Goal: Information Seeking & Learning: Learn about a topic

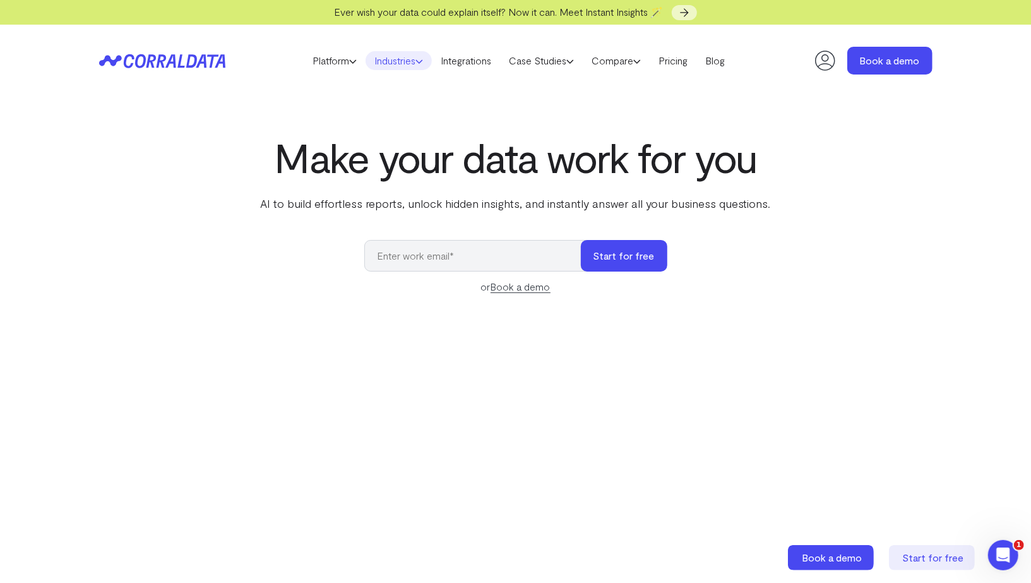
click at [381, 60] on link "Industries" at bounding box center [399, 60] width 66 height 19
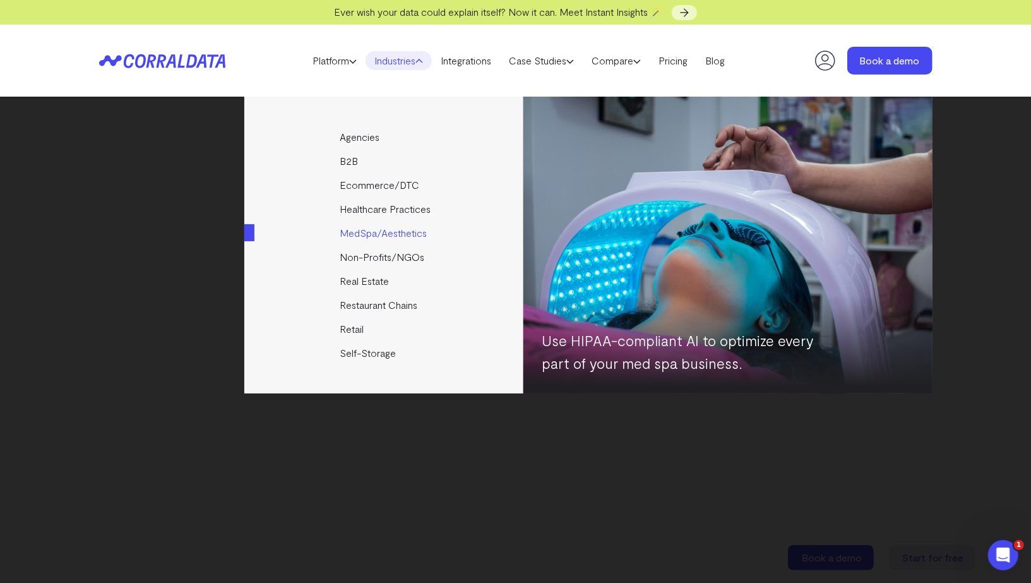
click at [367, 232] on link "MedSpa/Aesthetics" at bounding box center [384, 233] width 281 height 24
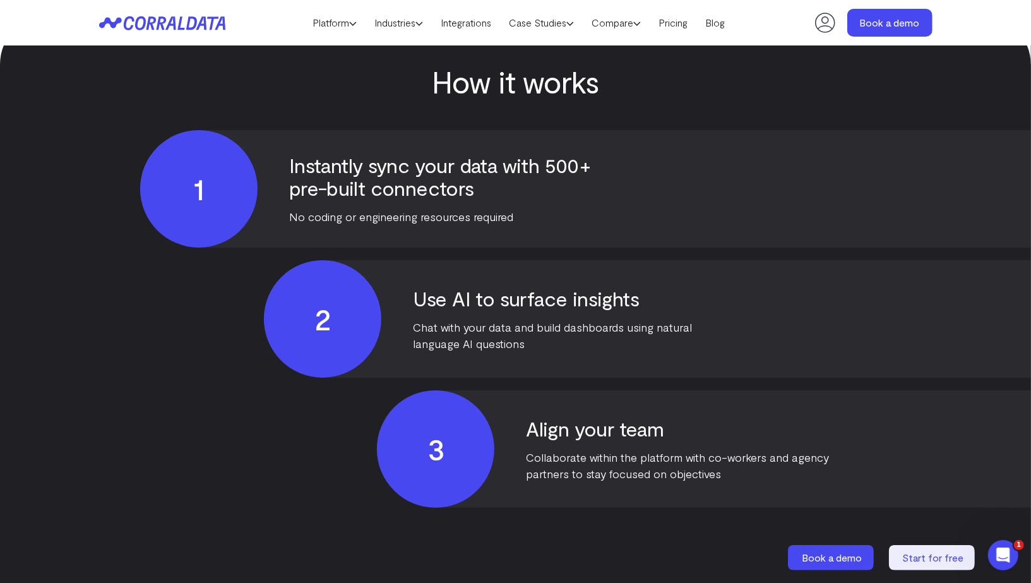
scroll to position [3068, 0]
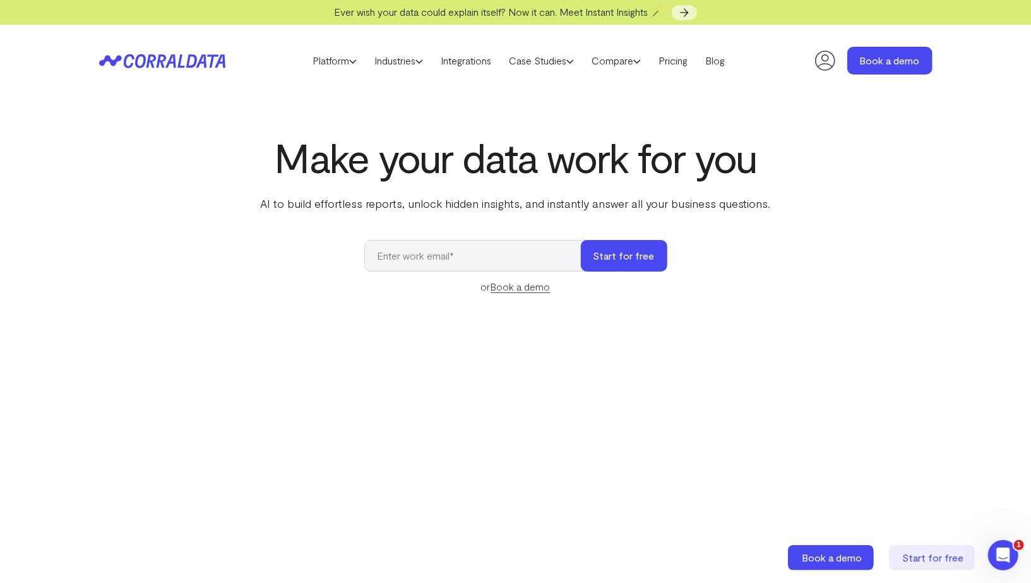
click at [813, 63] on icon at bounding box center [825, 60] width 25 height 25
